Goal: Task Accomplishment & Management: Use online tool/utility

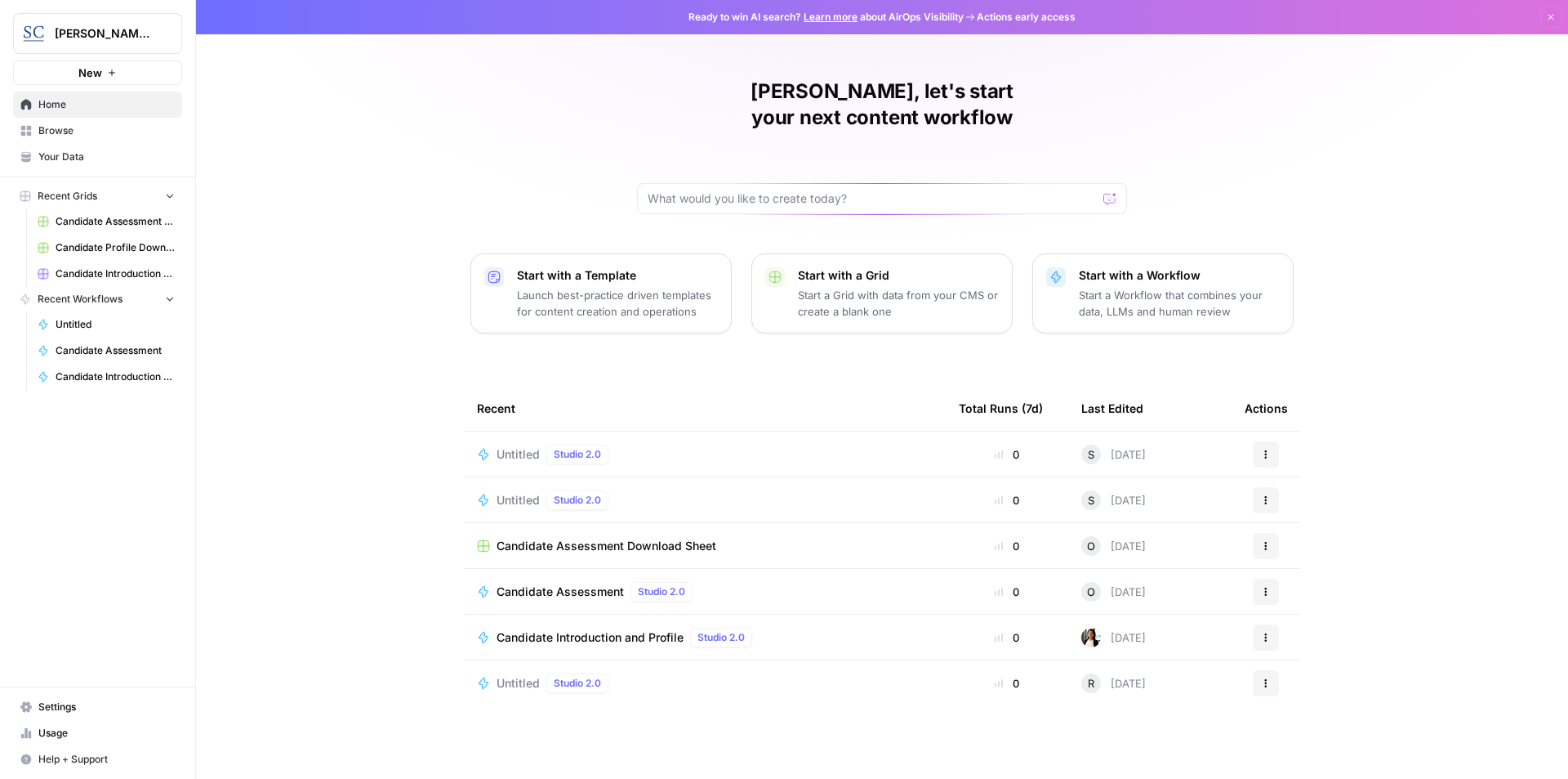
click at [139, 378] on span "Candidate Introduction and Profile" at bounding box center [115, 376] width 120 height 15
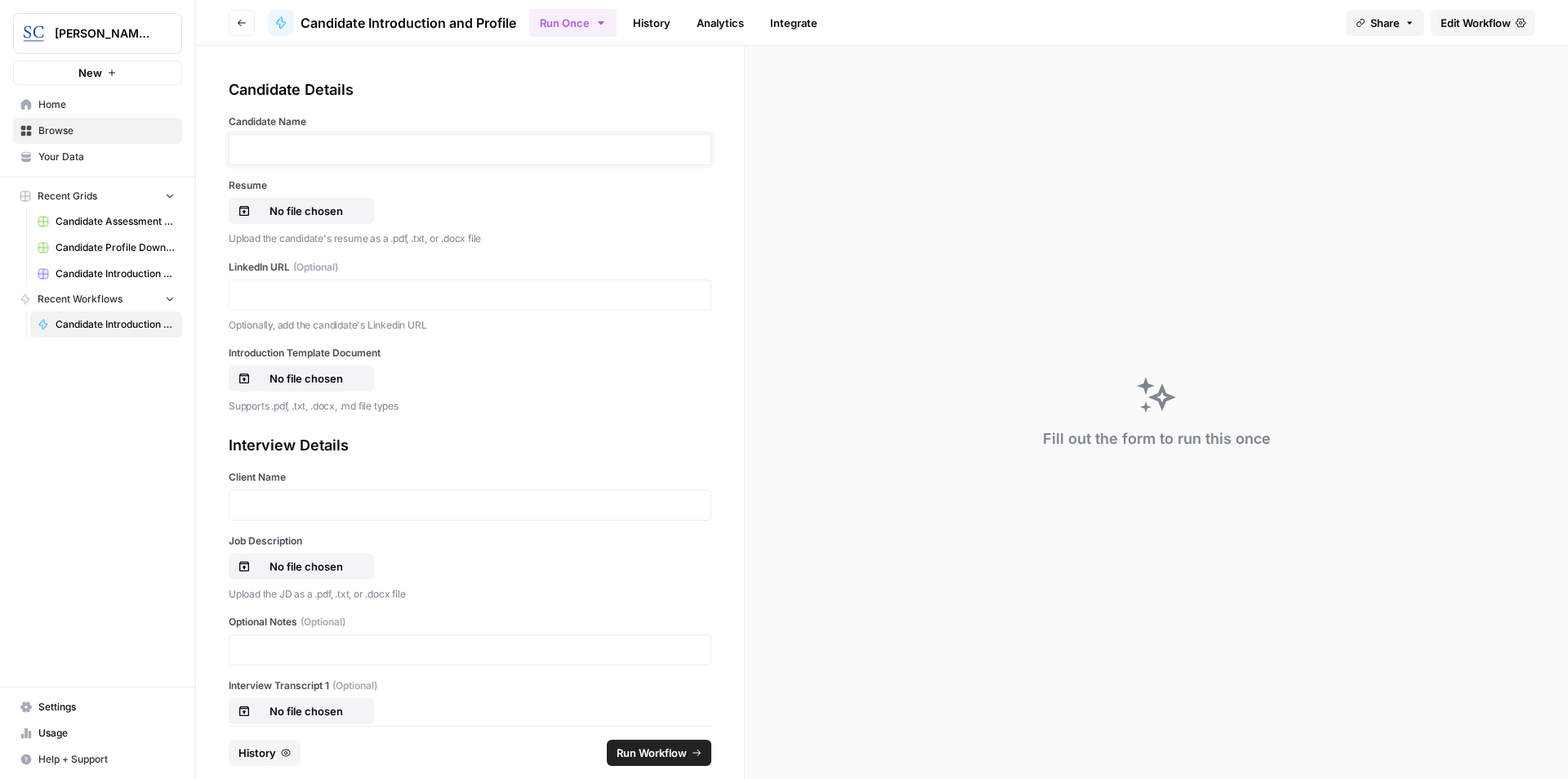
click at [346, 148] on p at bounding box center [470, 149] width 461 height 17
click at [310, 216] on p "No file chosen" at bounding box center [307, 211] width 105 height 17
click at [341, 288] on p at bounding box center [470, 295] width 461 height 17
click at [313, 385] on p "No file chosen" at bounding box center [307, 378] width 105 height 17
click at [319, 502] on p at bounding box center [470, 505] width 461 height 17
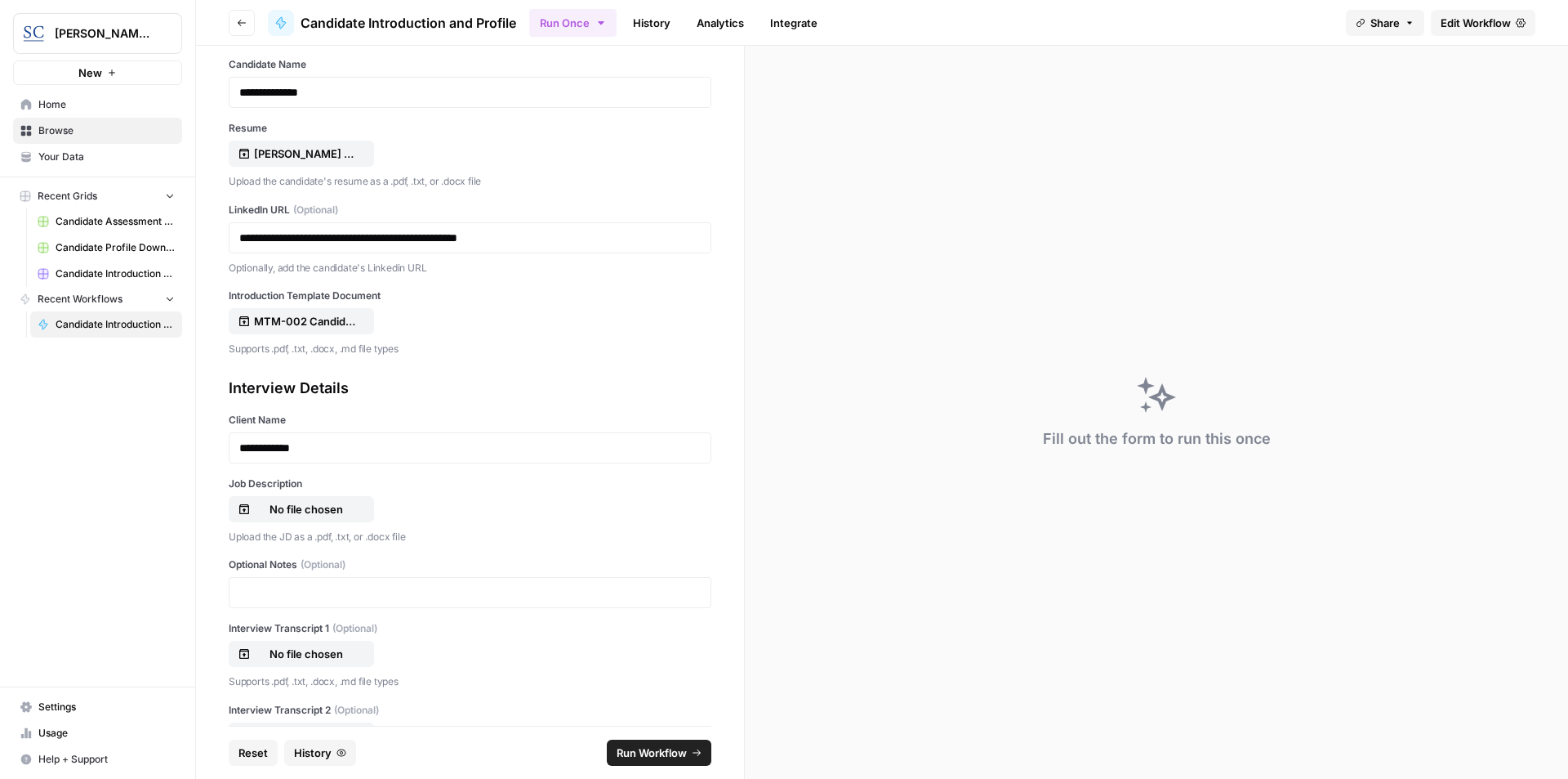
scroll to position [82, 0]
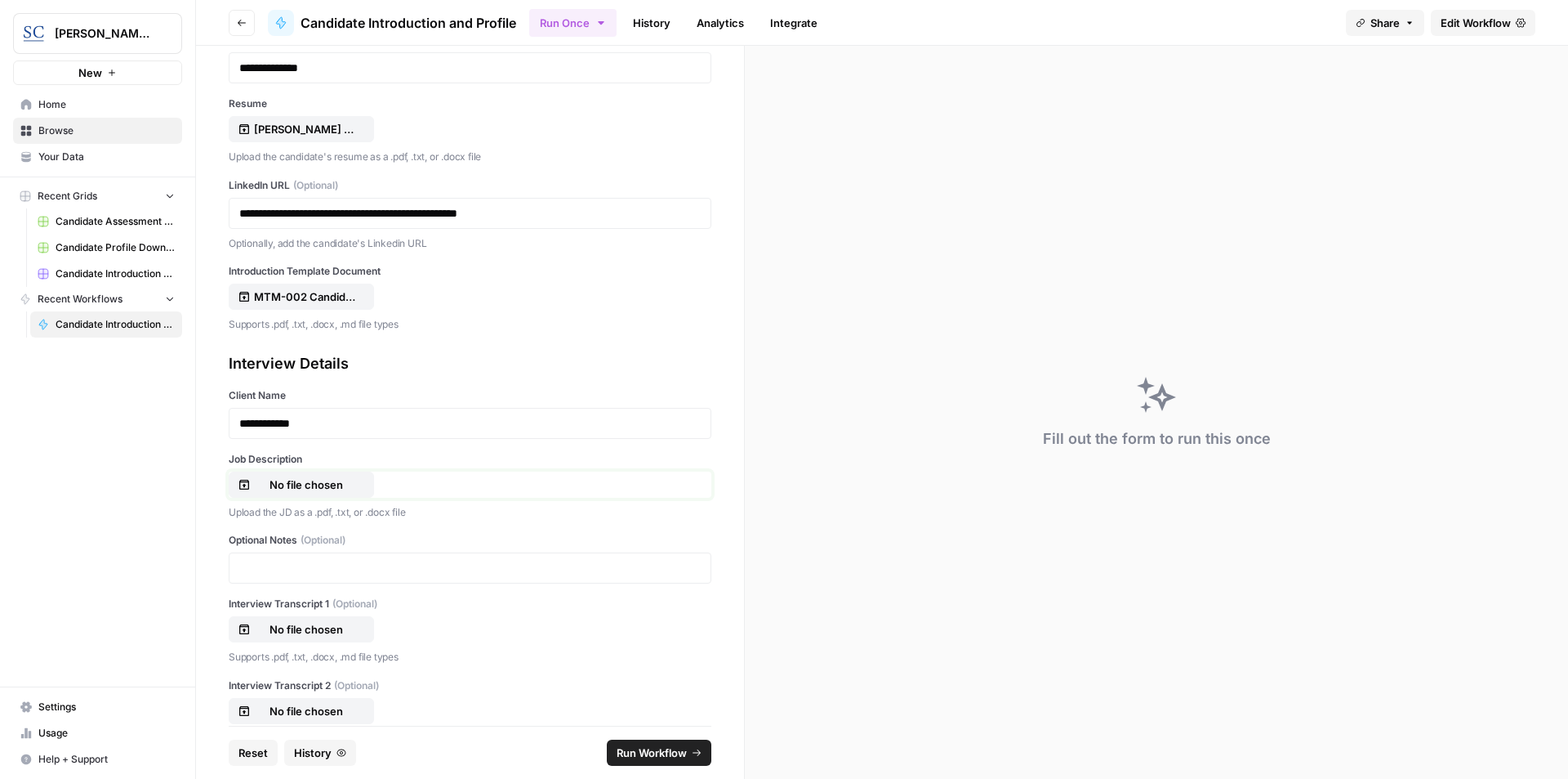
click at [332, 478] on p "No file chosen" at bounding box center [307, 484] width 105 height 17
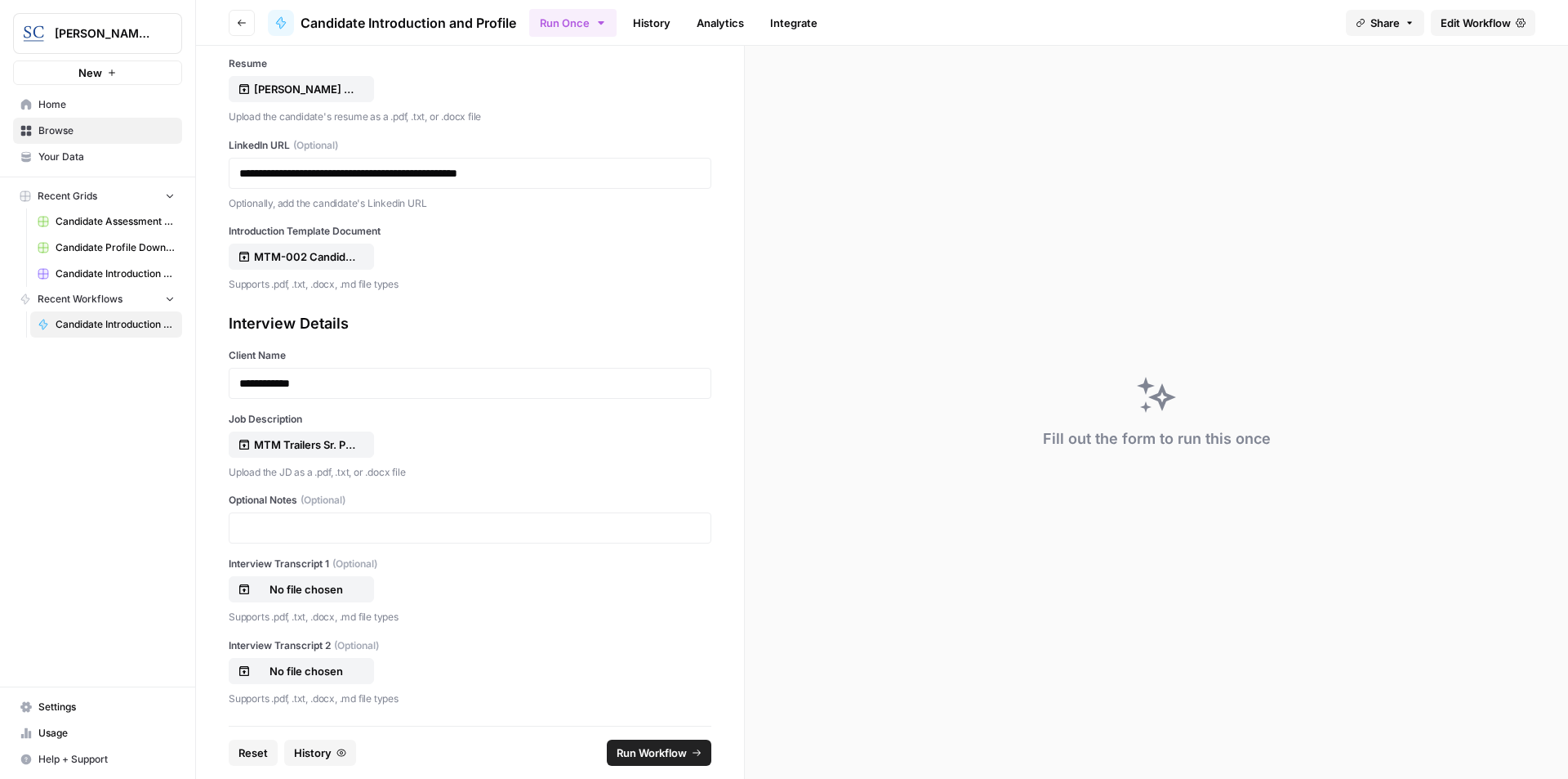
click at [668, 754] on span "Run Workflow" at bounding box center [651, 752] width 70 height 17
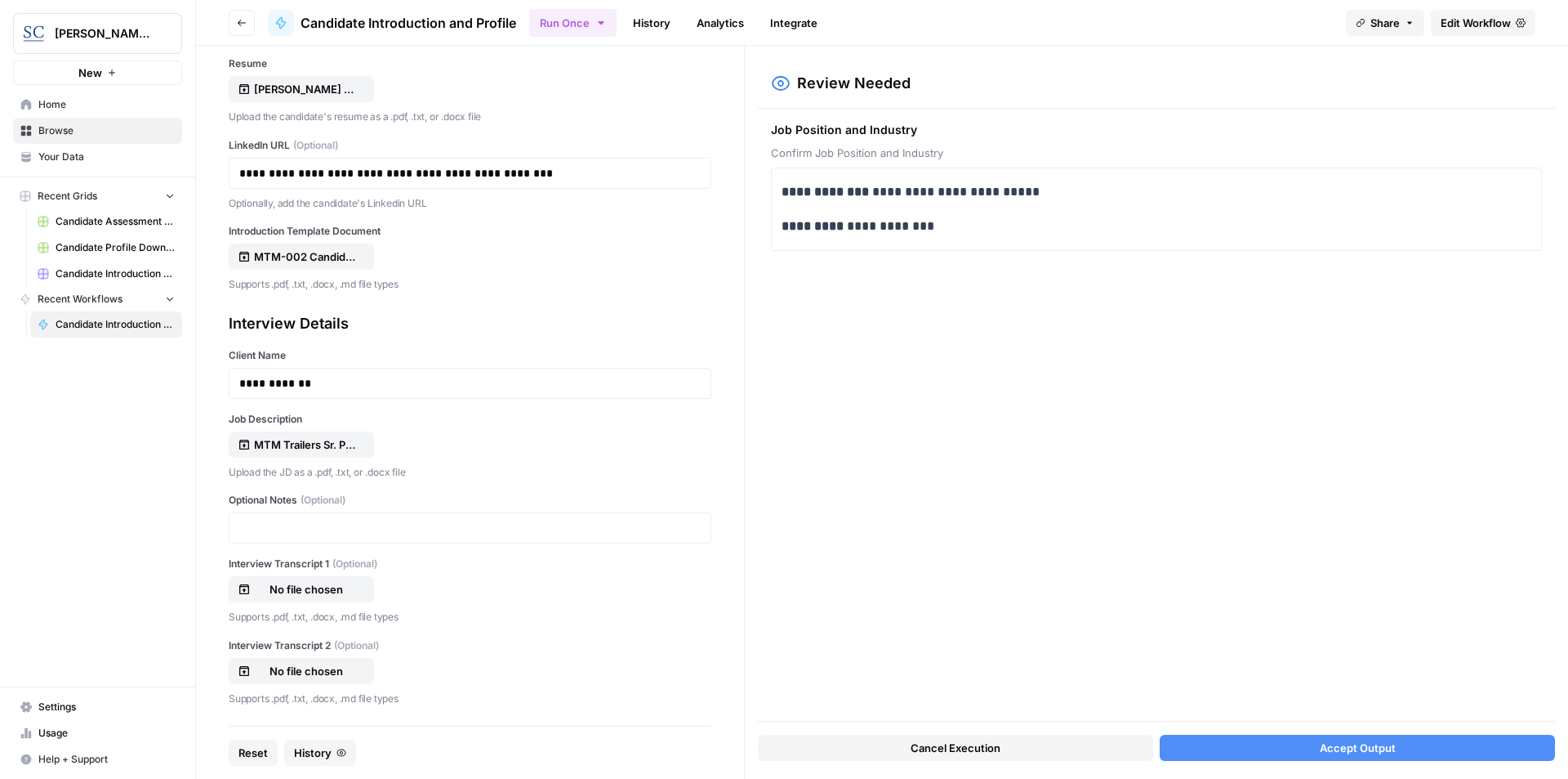
click at [1393, 746] on span "Accept Output" at bounding box center [1357, 747] width 76 height 17
